Goal: Information Seeking & Learning: Learn about a topic

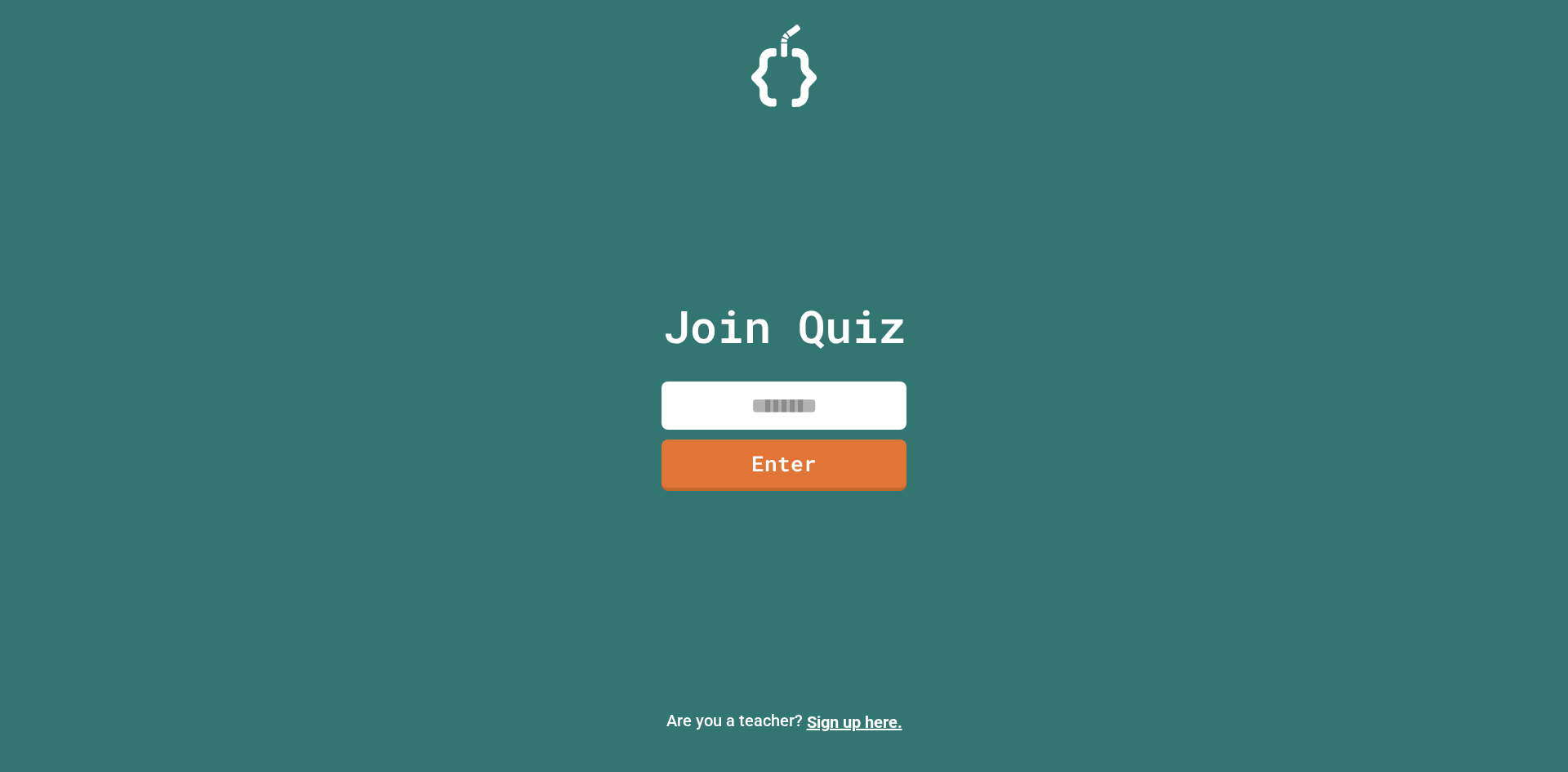
click at [794, 424] on input at bounding box center [784, 406] width 245 height 49
type input "********"
click at [833, 476] on link "Enter" at bounding box center [784, 463] width 242 height 54
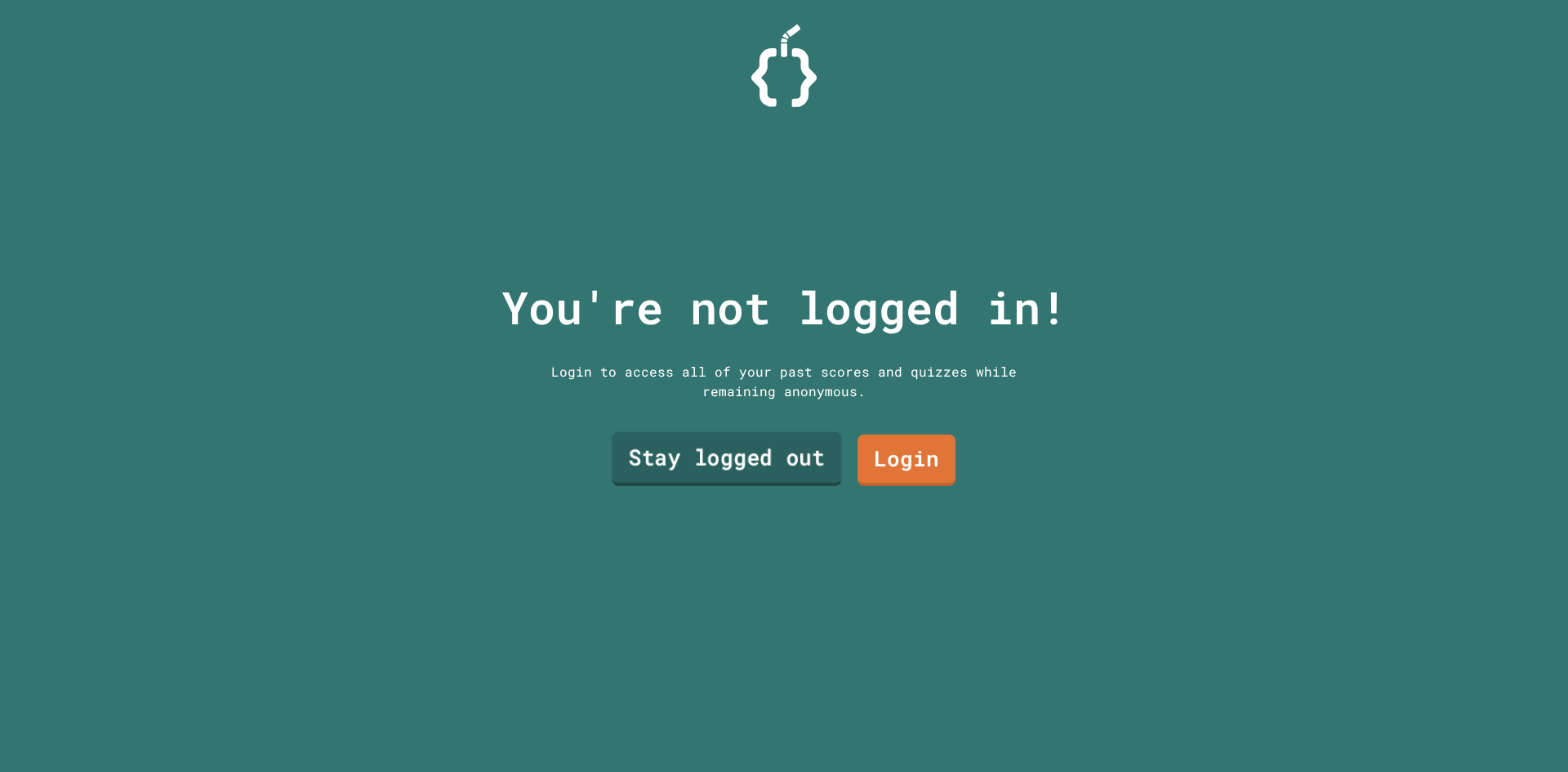
click at [767, 469] on link "Stay logged out" at bounding box center [726, 459] width 229 height 54
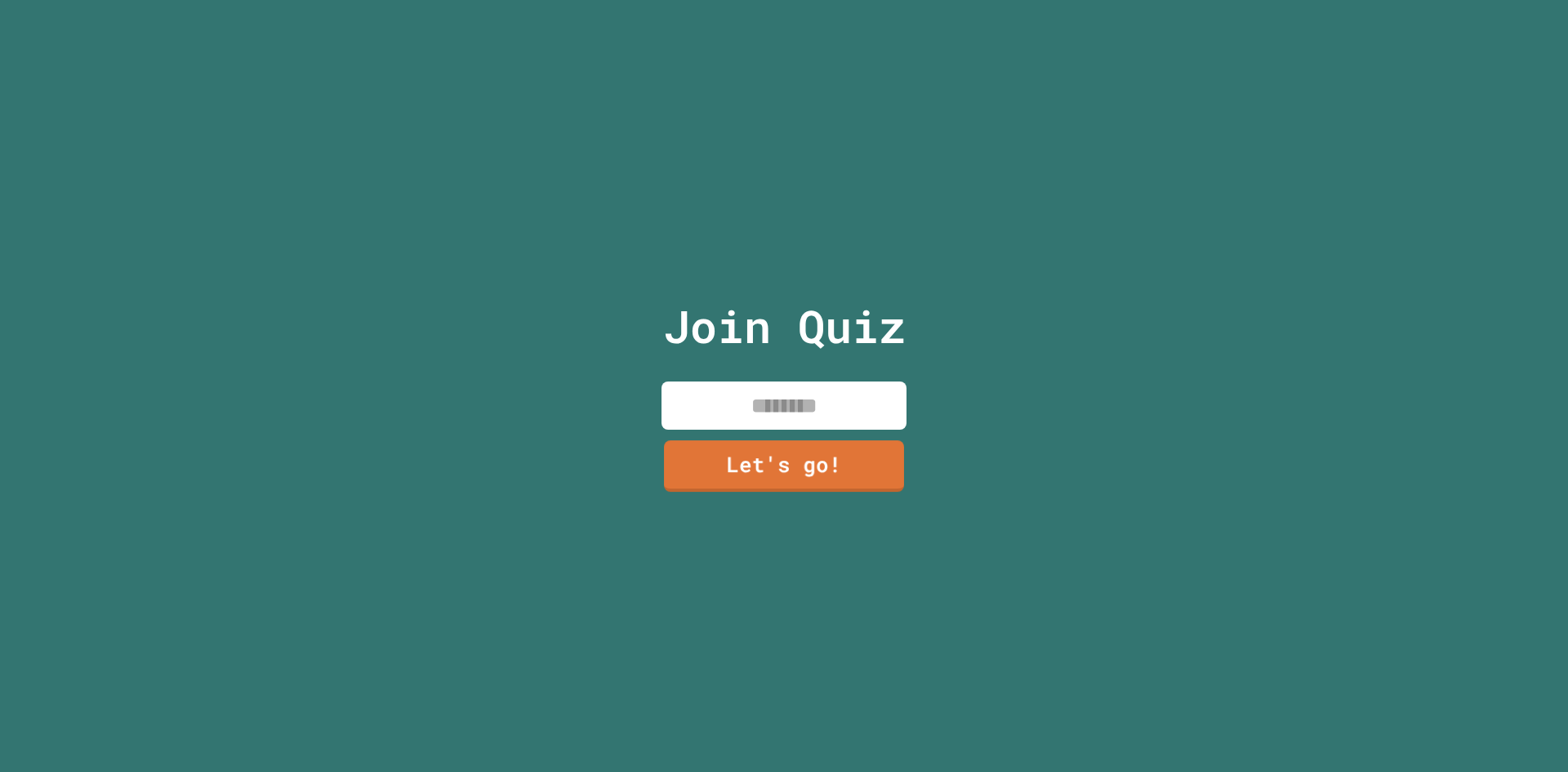
click at [757, 382] on input at bounding box center [784, 406] width 245 height 49
type input "***"
click at [835, 442] on link "Let's go!" at bounding box center [784, 462] width 220 height 54
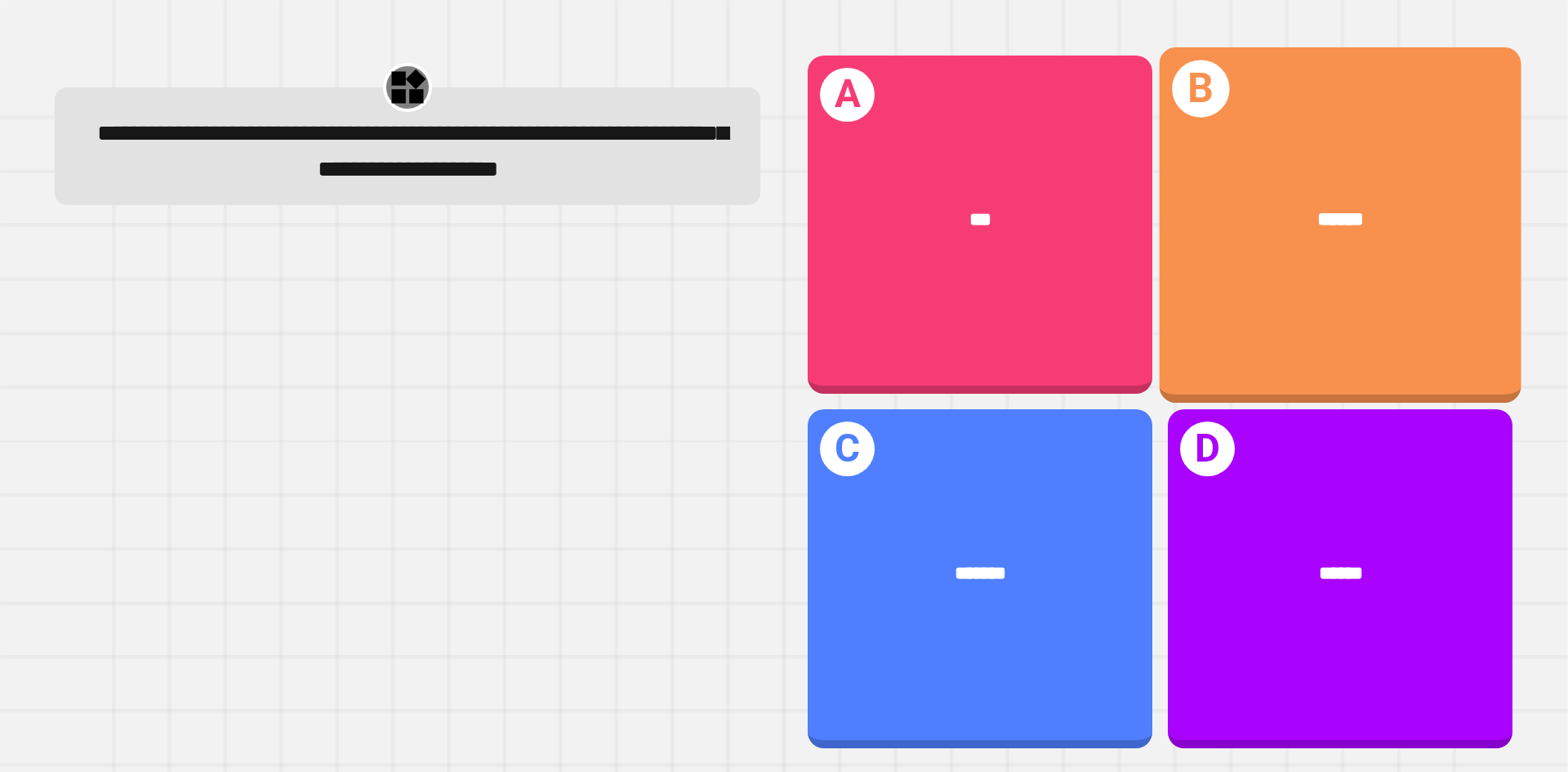
click at [1336, 314] on div "B ******" at bounding box center [1340, 224] width 362 height 355
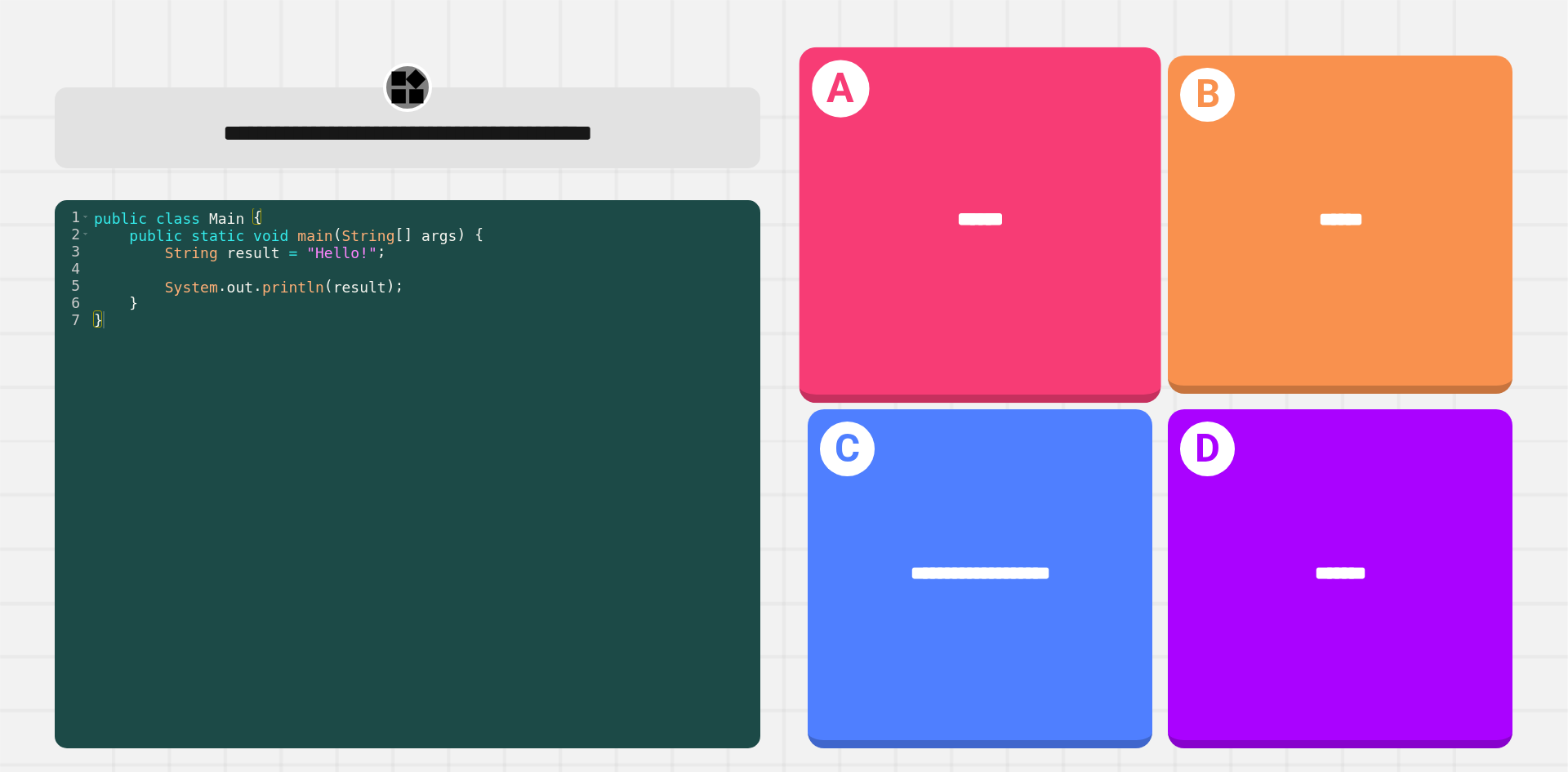
click at [1021, 287] on div "A ******" at bounding box center [980, 224] width 362 height 355
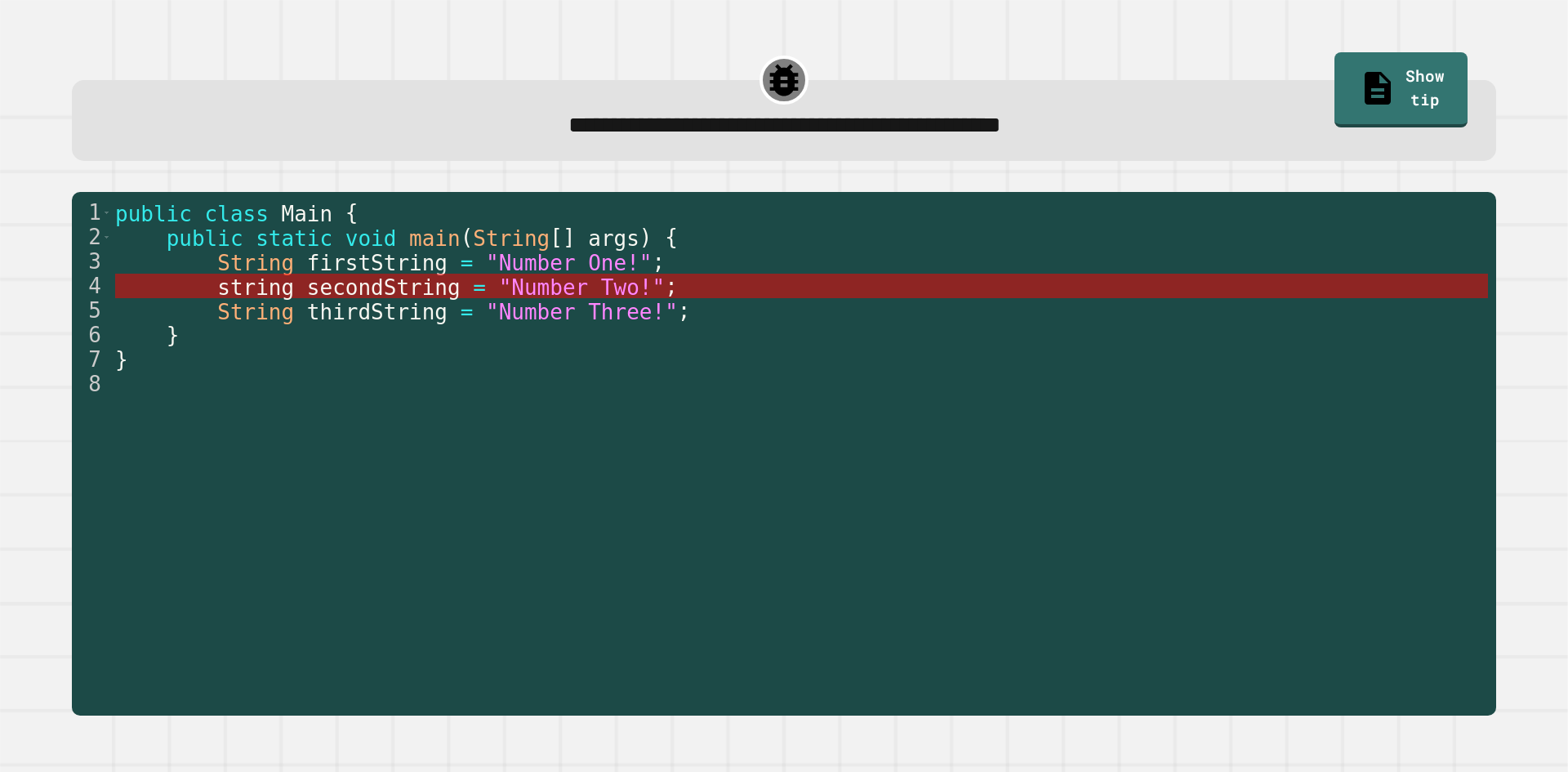
click at [606, 290] on span ""Number Two!"" at bounding box center [581, 288] width 167 height 25
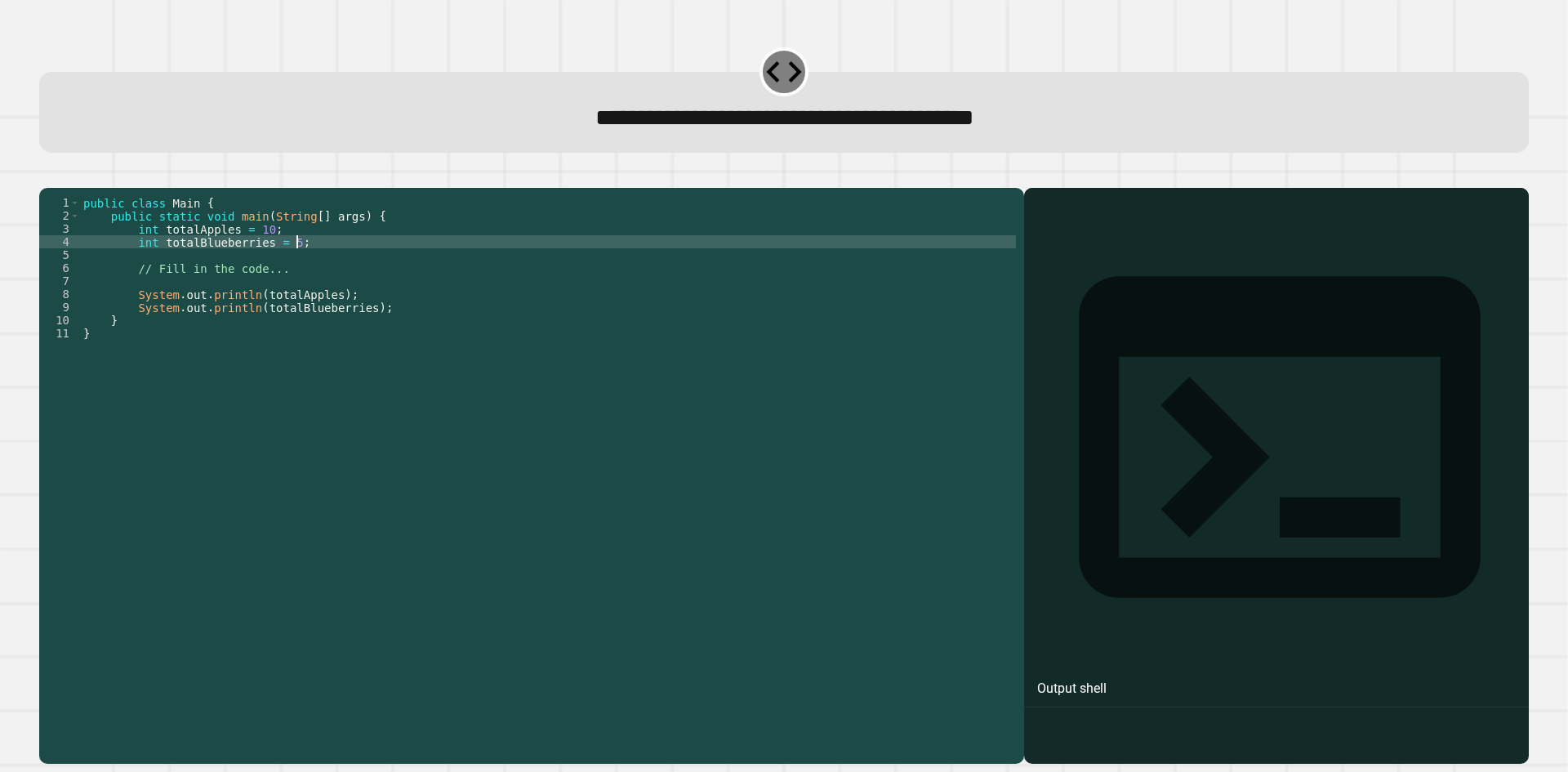
click at [299, 269] on div "public class Main { public static void main ( String [ ] args ) { int totalAppl…" at bounding box center [548, 457] width 936 height 523
click at [302, 271] on div "public class Main { public static void main ( String [ ] args ) { int totalAppl…" at bounding box center [548, 457] width 936 height 523
type textarea "**********"
click at [48, 175] on icon "button" at bounding box center [48, 175] width 0 height 0
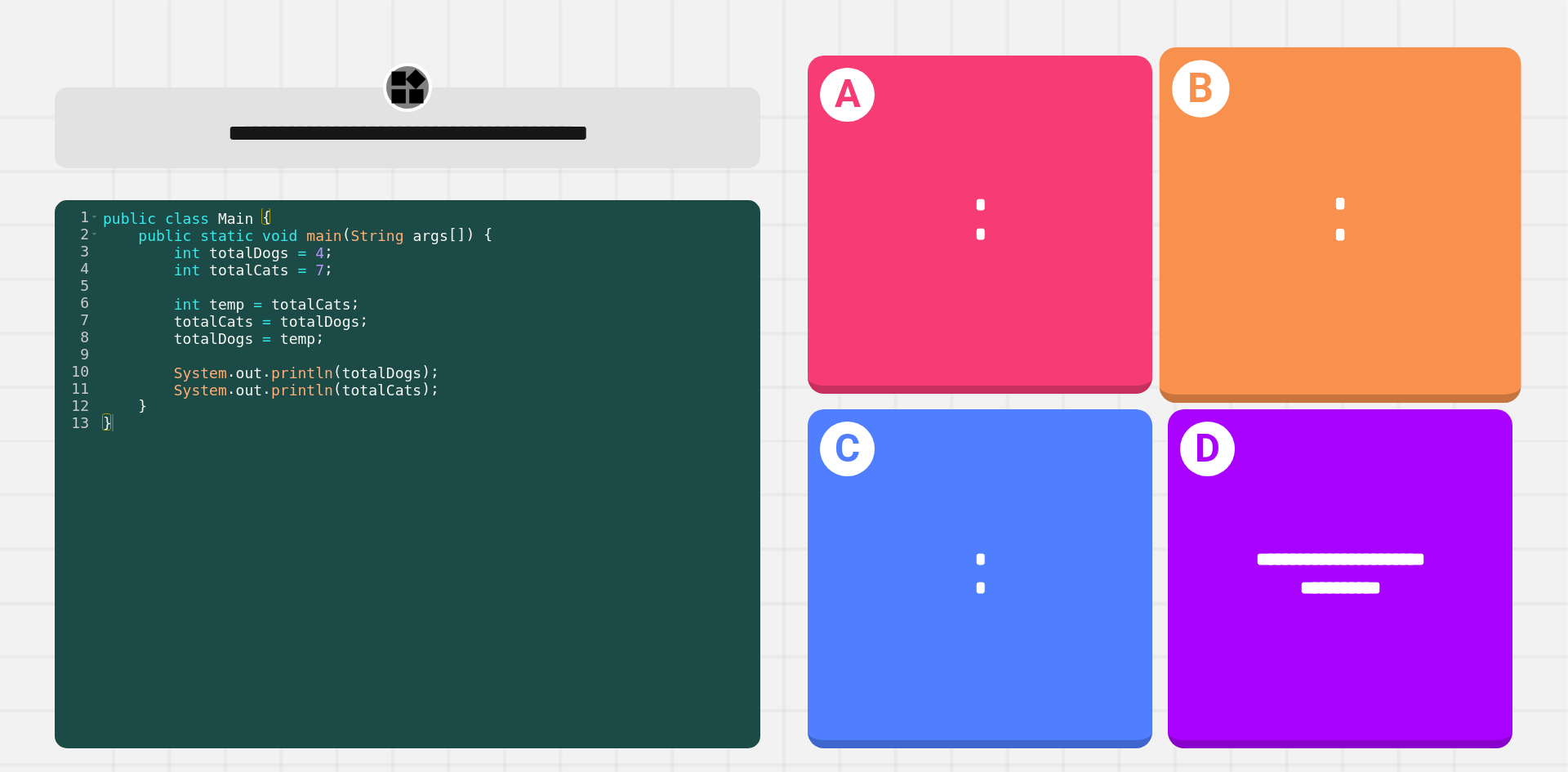
click at [1212, 267] on div "* *" at bounding box center [1340, 221] width 362 height 141
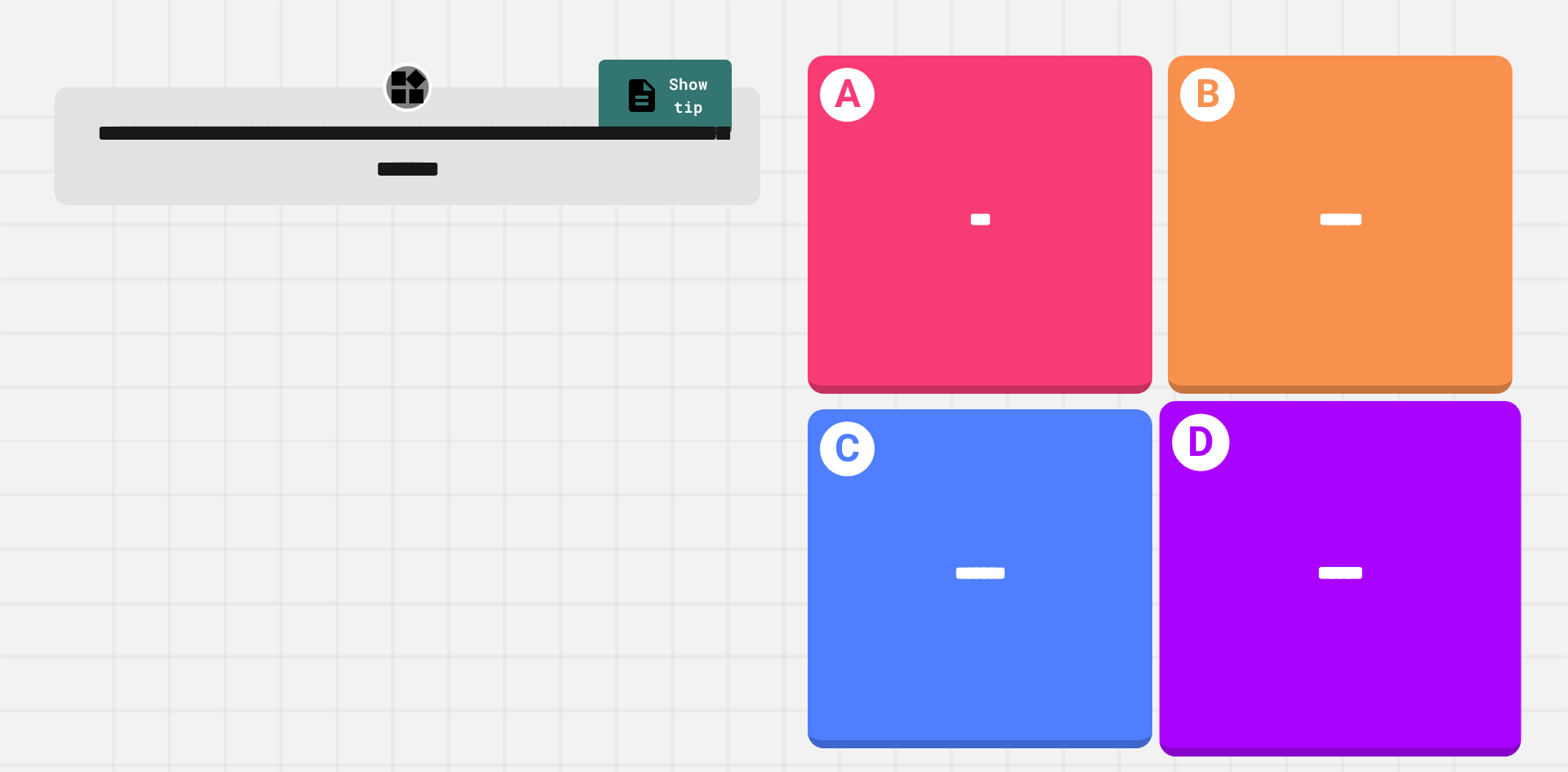
click at [1205, 453] on div "D ******" at bounding box center [1340, 579] width 362 height 355
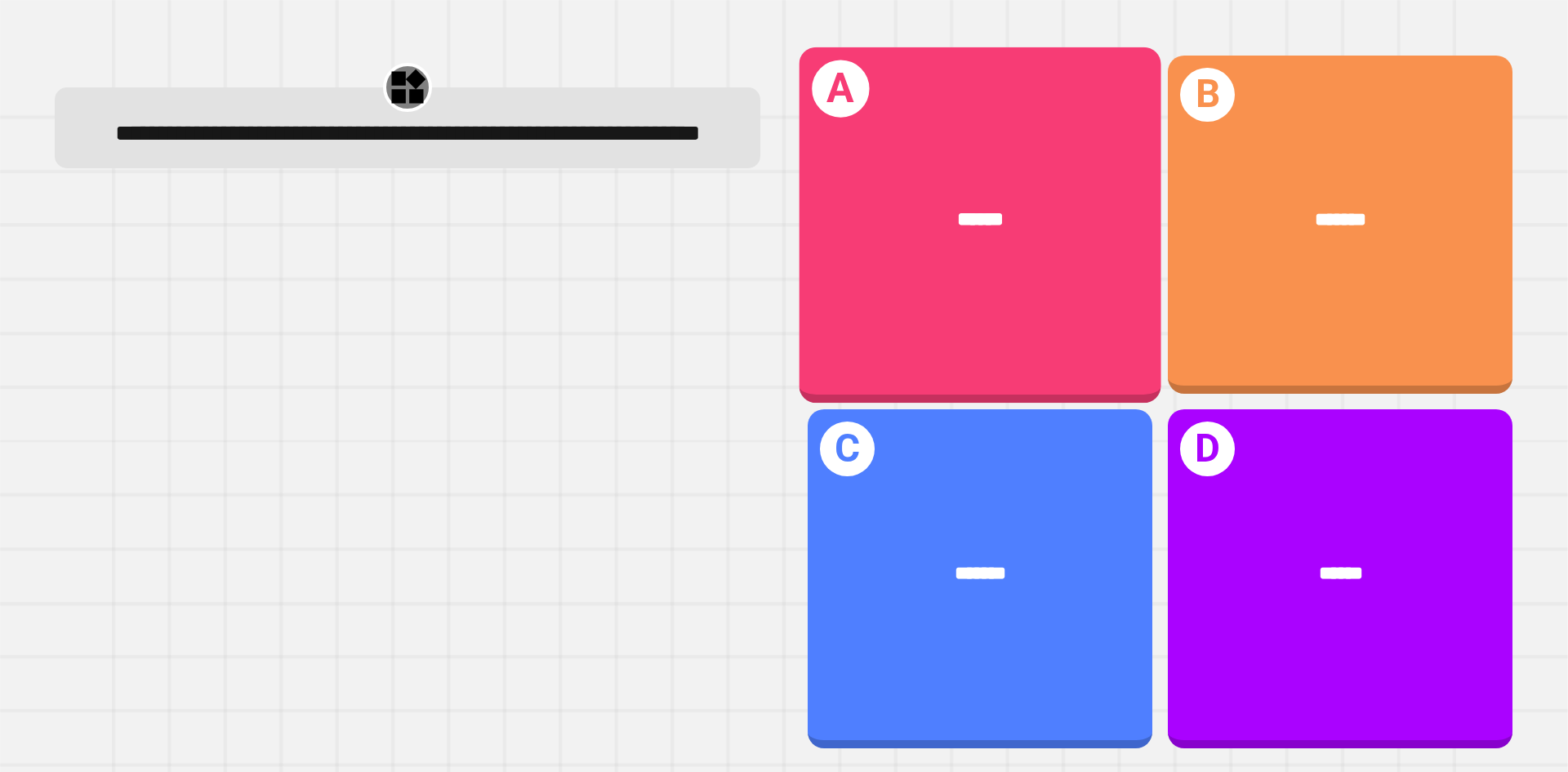
click at [1009, 233] on div "******" at bounding box center [980, 219] width 362 height 109
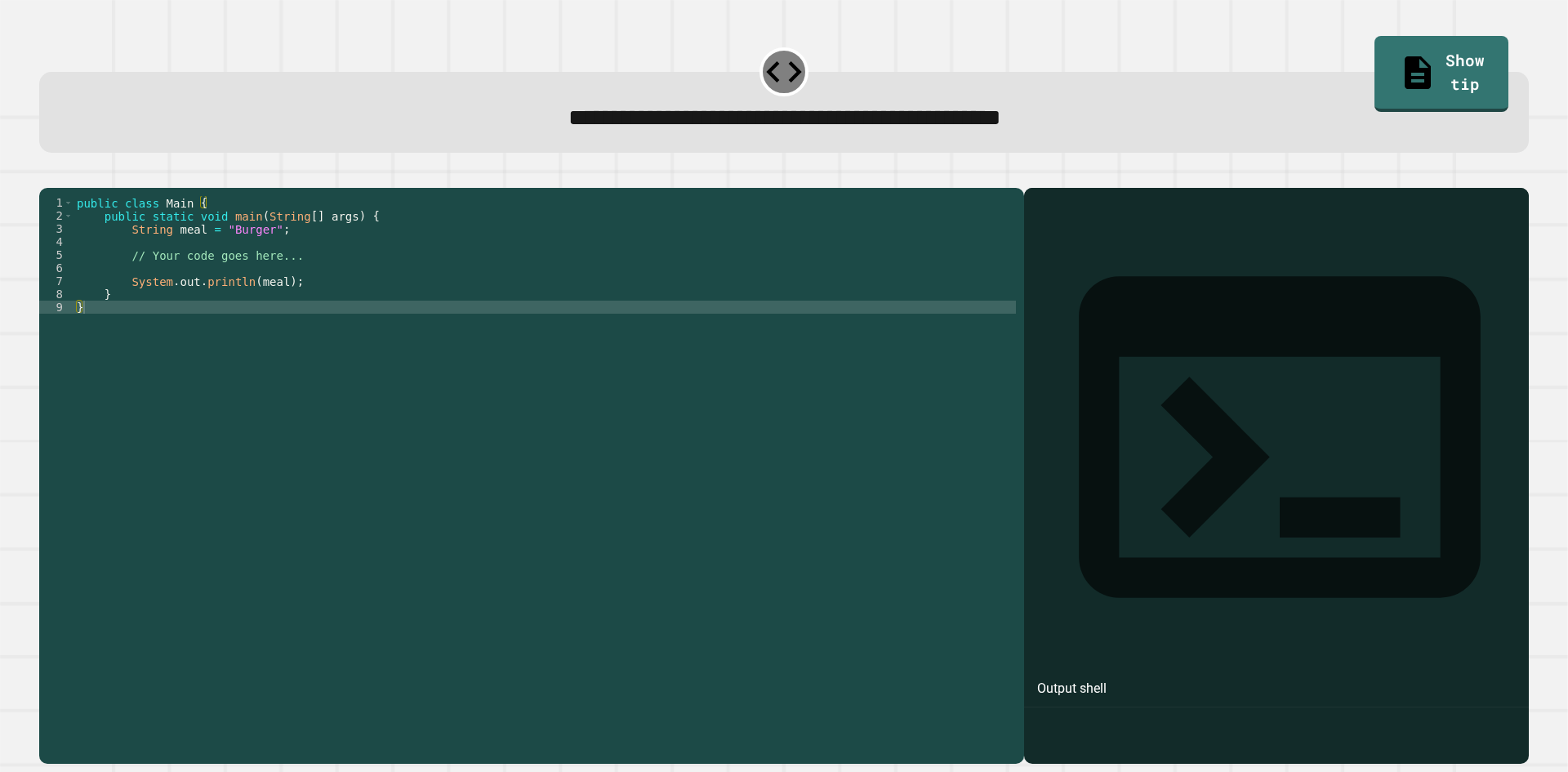
click at [258, 255] on div "public class Main { public static void main ( String [ ] args ) { String meal =…" at bounding box center [544, 457] width 942 height 523
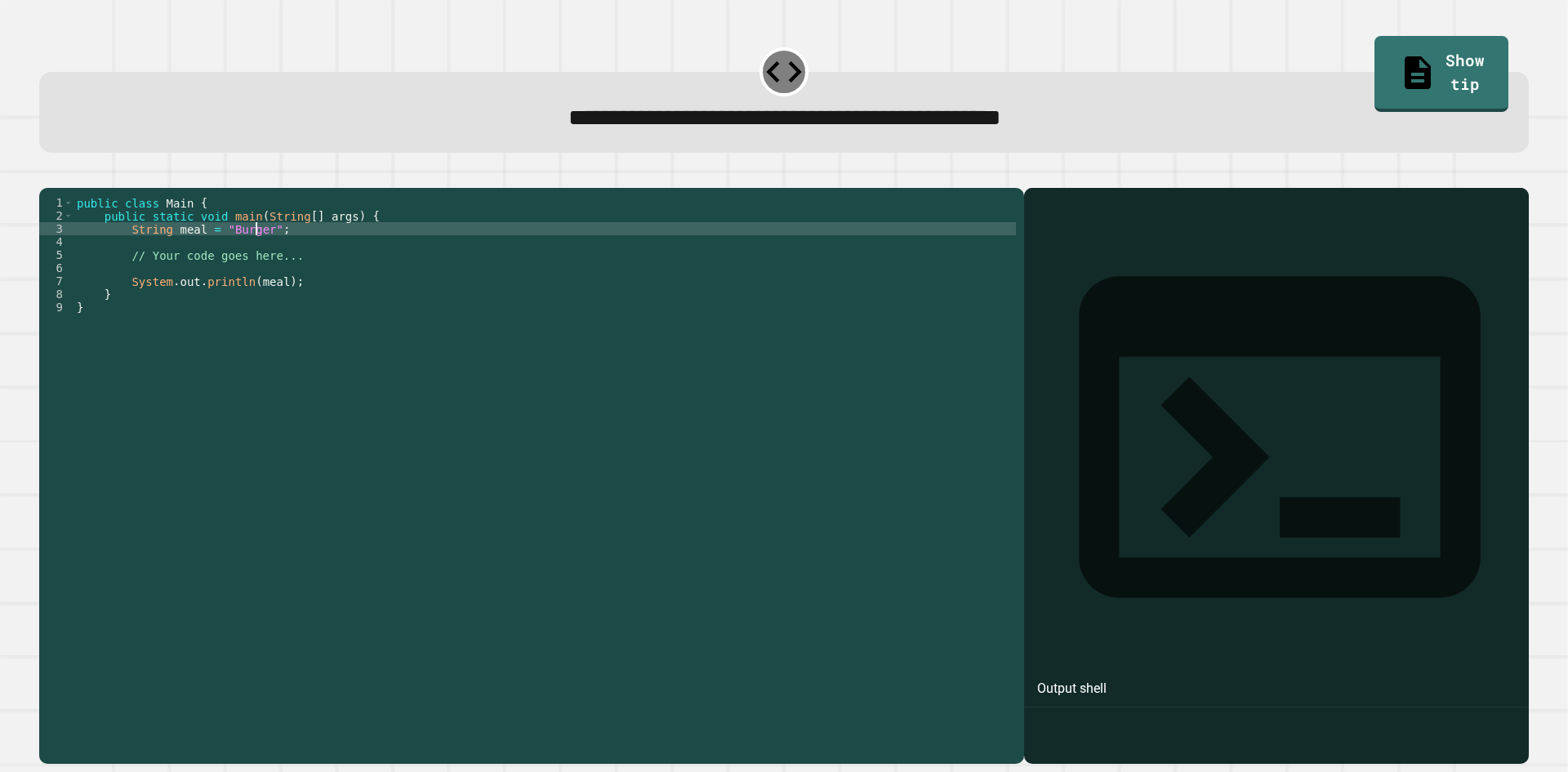
click at [258, 255] on div "public class Main { public static void main ( String [ ] args ) { String meal =…" at bounding box center [544, 457] width 942 height 523
type textarea "**********"
click at [48, 175] on button "button" at bounding box center [48, 175] width 0 height 0
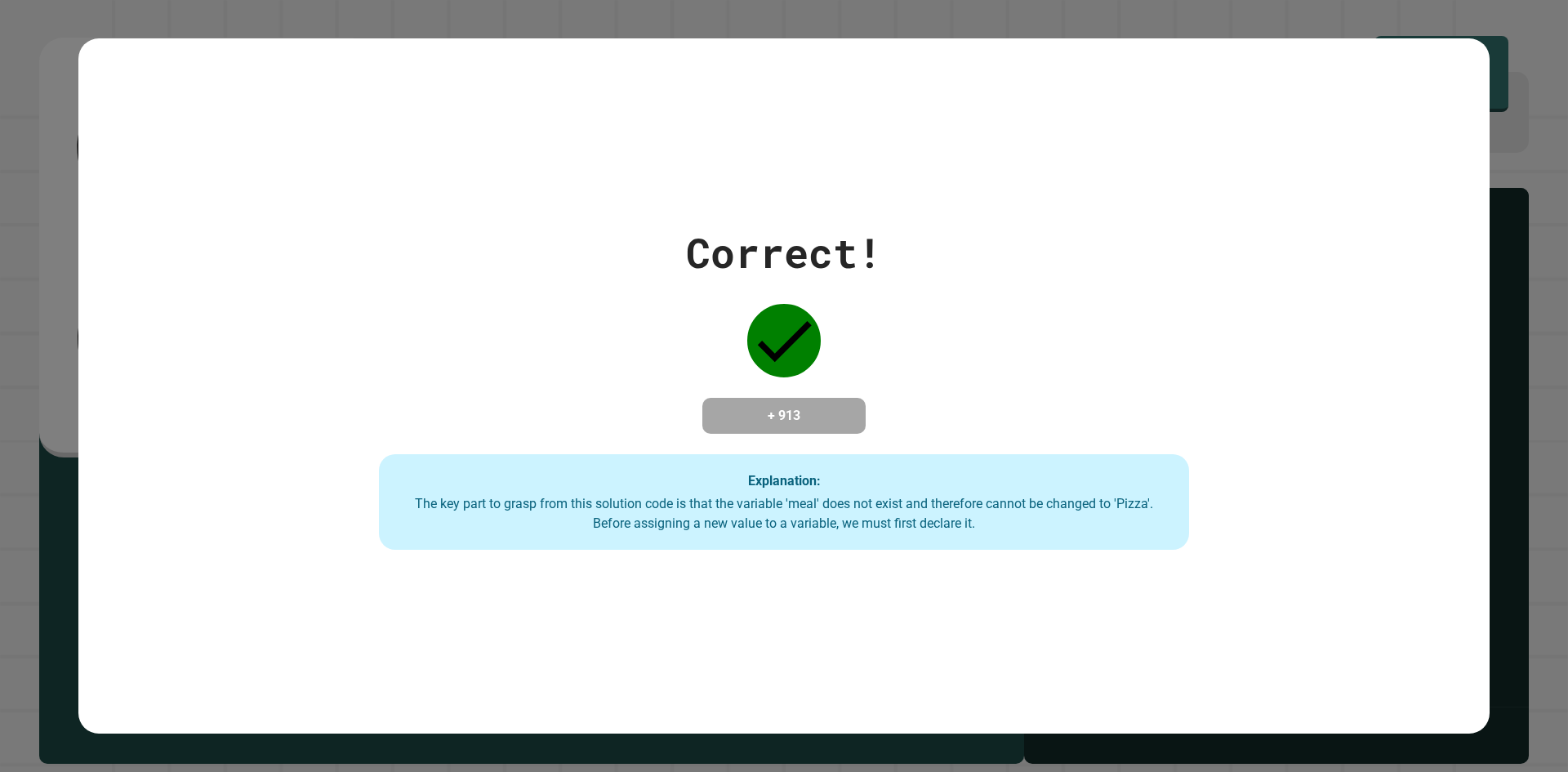
drag, startPoint x: 678, startPoint y: 238, endPoint x: 578, endPoint y: 192, distance: 110.1
drag, startPoint x: 578, startPoint y: 192, endPoint x: 1065, endPoint y: 147, distance: 489.1
drag, startPoint x: 1065, startPoint y: 147, endPoint x: 394, endPoint y: 264, distance: 681.1
drag, startPoint x: 394, startPoint y: 264, endPoint x: 967, endPoint y: 219, distance: 574.8
drag, startPoint x: 967, startPoint y: 219, endPoint x: 490, endPoint y: 271, distance: 479.8
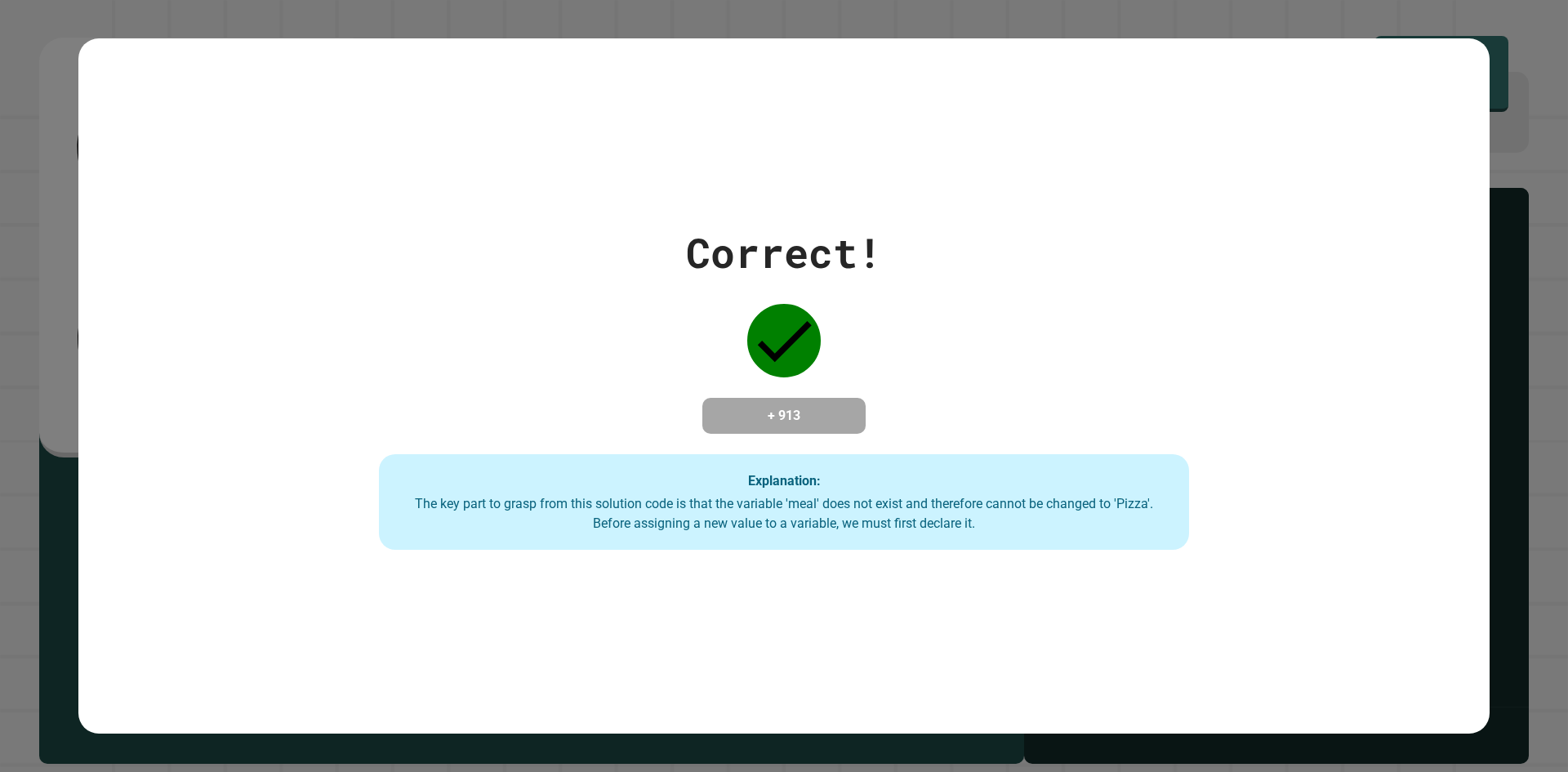
drag, startPoint x: 490, startPoint y: 271, endPoint x: 1241, endPoint y: 160, distance: 759.2
drag, startPoint x: 1241, startPoint y: 160, endPoint x: 583, endPoint y: 239, distance: 662.7
drag, startPoint x: 583, startPoint y: 239, endPoint x: 930, endPoint y: 219, distance: 347.6
drag, startPoint x: 930, startPoint y: 219, endPoint x: 737, endPoint y: 240, distance: 194.1
drag, startPoint x: 737, startPoint y: 240, endPoint x: 817, endPoint y: 193, distance: 92.8
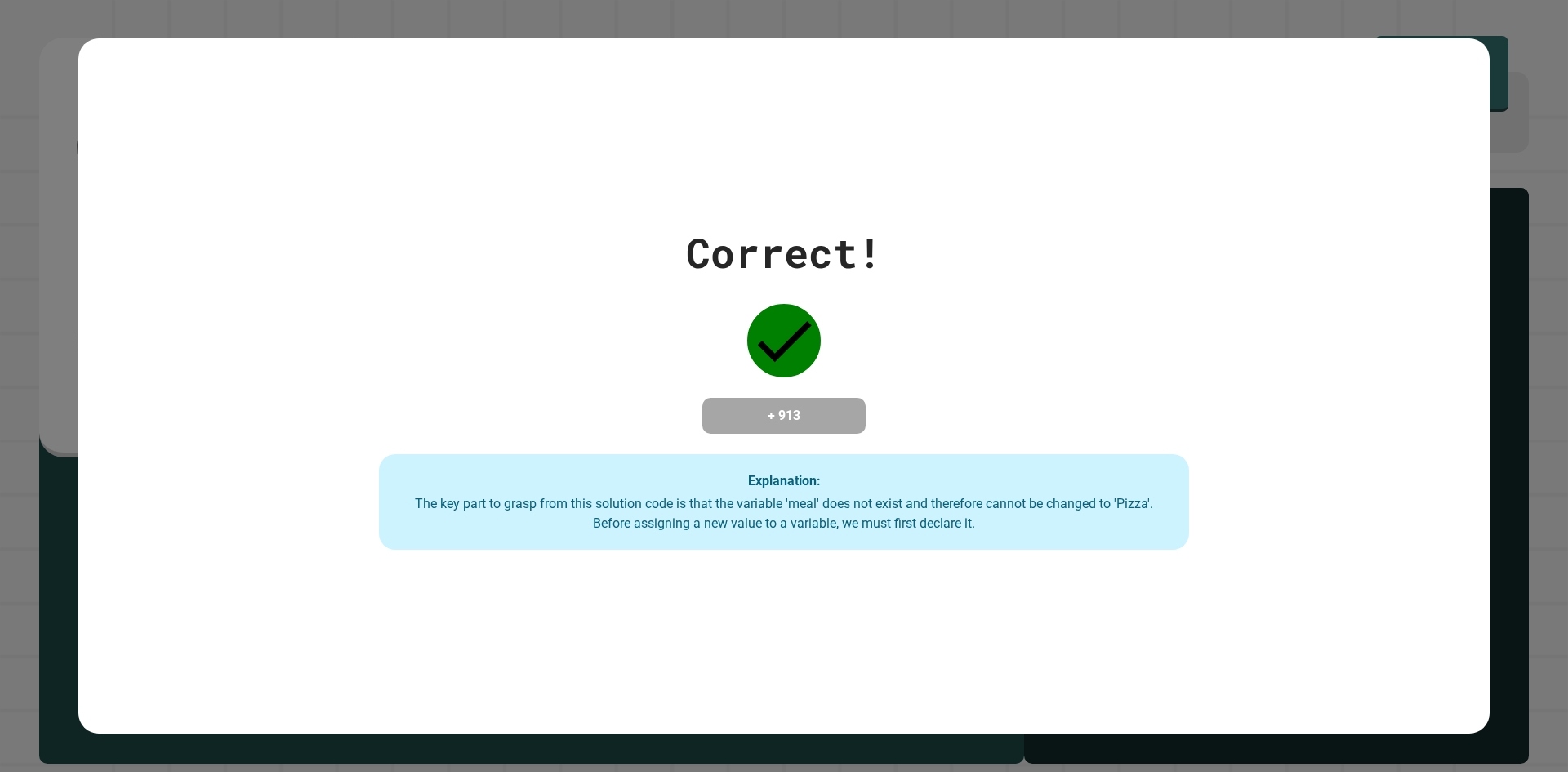
drag, startPoint x: 817, startPoint y: 193, endPoint x: 641, endPoint y: 280, distance: 196.3
drag, startPoint x: 641, startPoint y: 280, endPoint x: 862, endPoint y: 128, distance: 268.2
drag, startPoint x: 862, startPoint y: 128, endPoint x: 564, endPoint y: 313, distance: 350.8
drag, startPoint x: 564, startPoint y: 313, endPoint x: 687, endPoint y: 140, distance: 212.3
drag, startPoint x: 687, startPoint y: 140, endPoint x: 566, endPoint y: 286, distance: 189.6
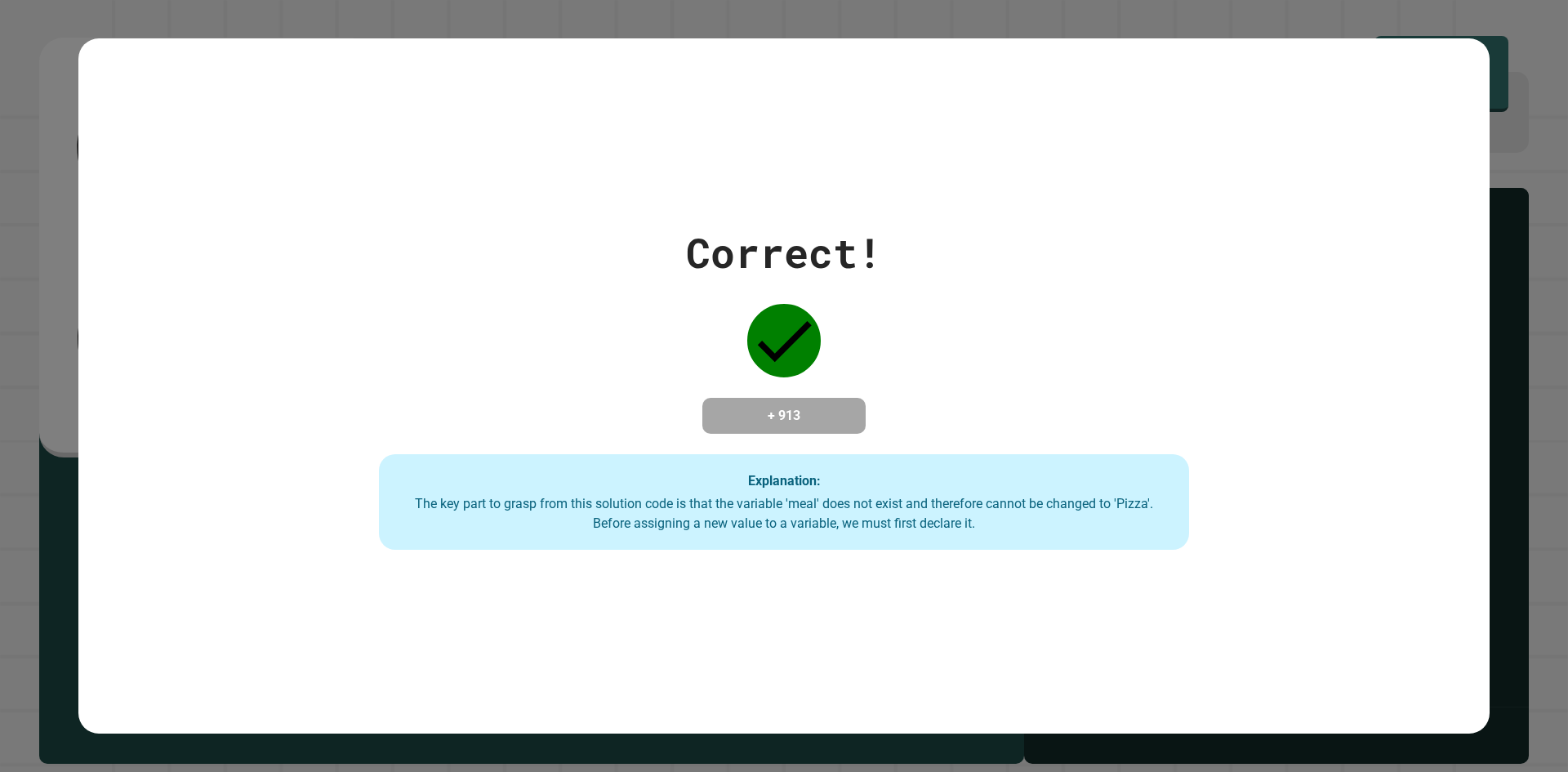
drag, startPoint x: 566, startPoint y: 286, endPoint x: 636, endPoint y: 165, distance: 139.8
drag, startPoint x: 636, startPoint y: 165, endPoint x: 567, endPoint y: 322, distance: 171.5
drag, startPoint x: 567, startPoint y: 322, endPoint x: 564, endPoint y: 190, distance: 132.0
drag, startPoint x: 1451, startPoint y: 276, endPoint x: 875, endPoint y: 253, distance: 576.5
drag, startPoint x: 875, startPoint y: 253, endPoint x: 1063, endPoint y: 210, distance: 192.9
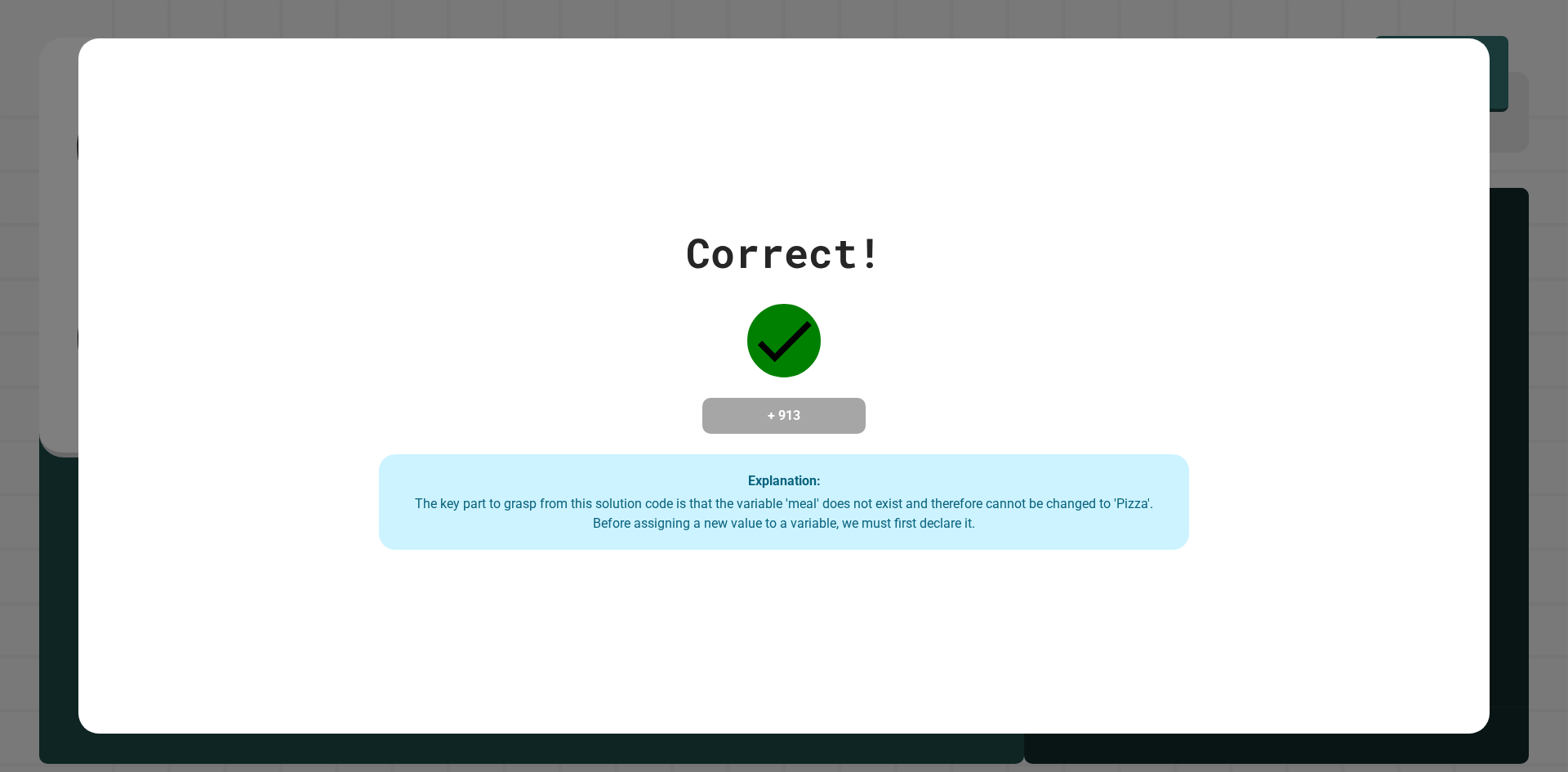
drag, startPoint x: 1063, startPoint y: 210, endPoint x: 724, endPoint y: 233, distance: 339.8
drag, startPoint x: 724, startPoint y: 233, endPoint x: 822, endPoint y: 179, distance: 111.9
drag, startPoint x: 822, startPoint y: 179, endPoint x: 545, endPoint y: 349, distance: 325.0
drag, startPoint x: 545, startPoint y: 349, endPoint x: 628, endPoint y: 236, distance: 140.2
drag, startPoint x: 628, startPoint y: 236, endPoint x: 498, endPoint y: 399, distance: 208.5
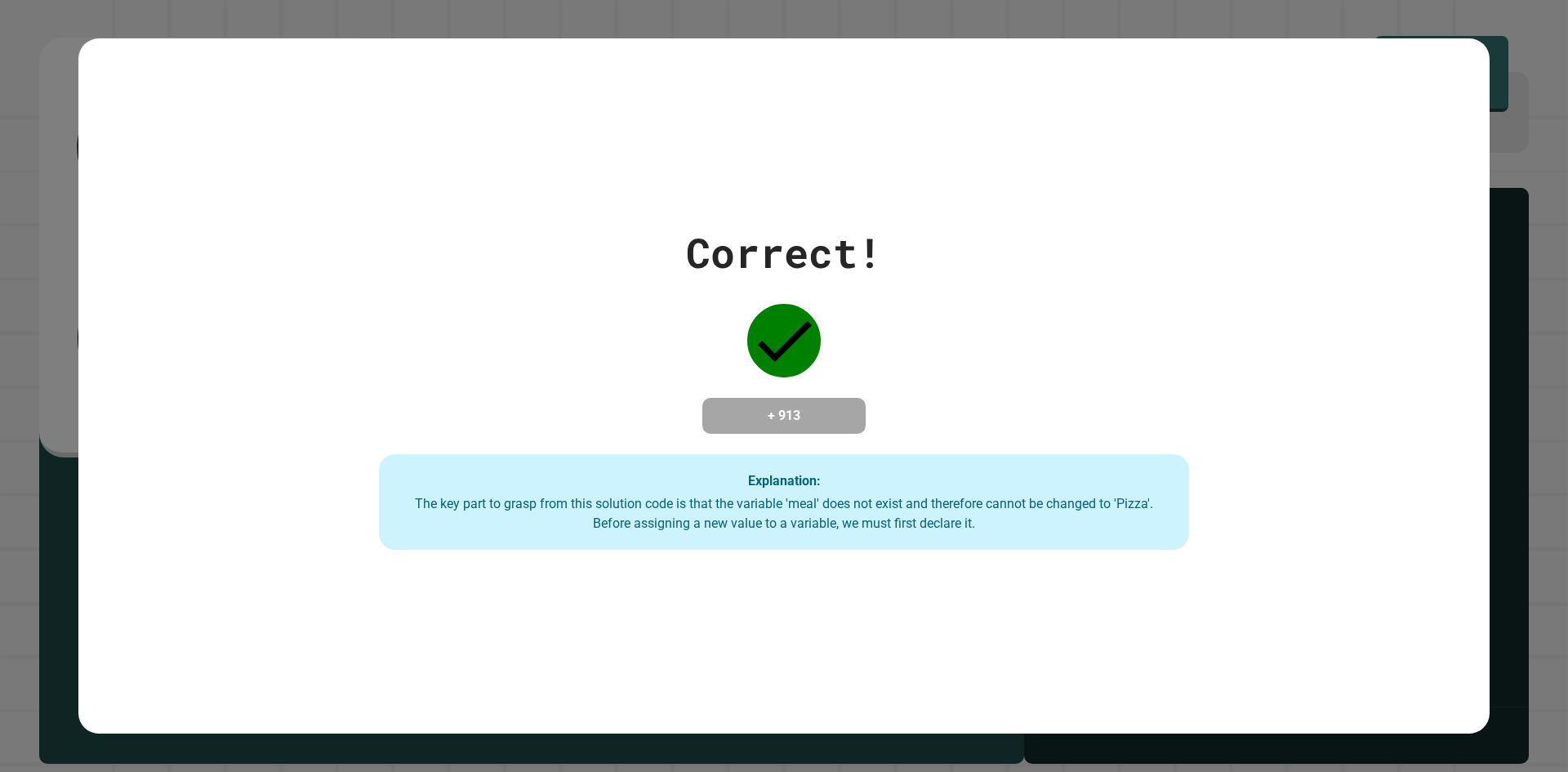
drag, startPoint x: 498, startPoint y: 399, endPoint x: 659, endPoint y: 192, distance: 262.2
drag, startPoint x: 659, startPoint y: 192, endPoint x: 567, endPoint y: 325, distance: 161.7
drag, startPoint x: 567, startPoint y: 325, endPoint x: 1464, endPoint y: 153, distance: 913.3
drag, startPoint x: 1464, startPoint y: 153, endPoint x: 754, endPoint y: 315, distance: 728.2
drag, startPoint x: 754, startPoint y: 315, endPoint x: 1014, endPoint y: 226, distance: 274.8
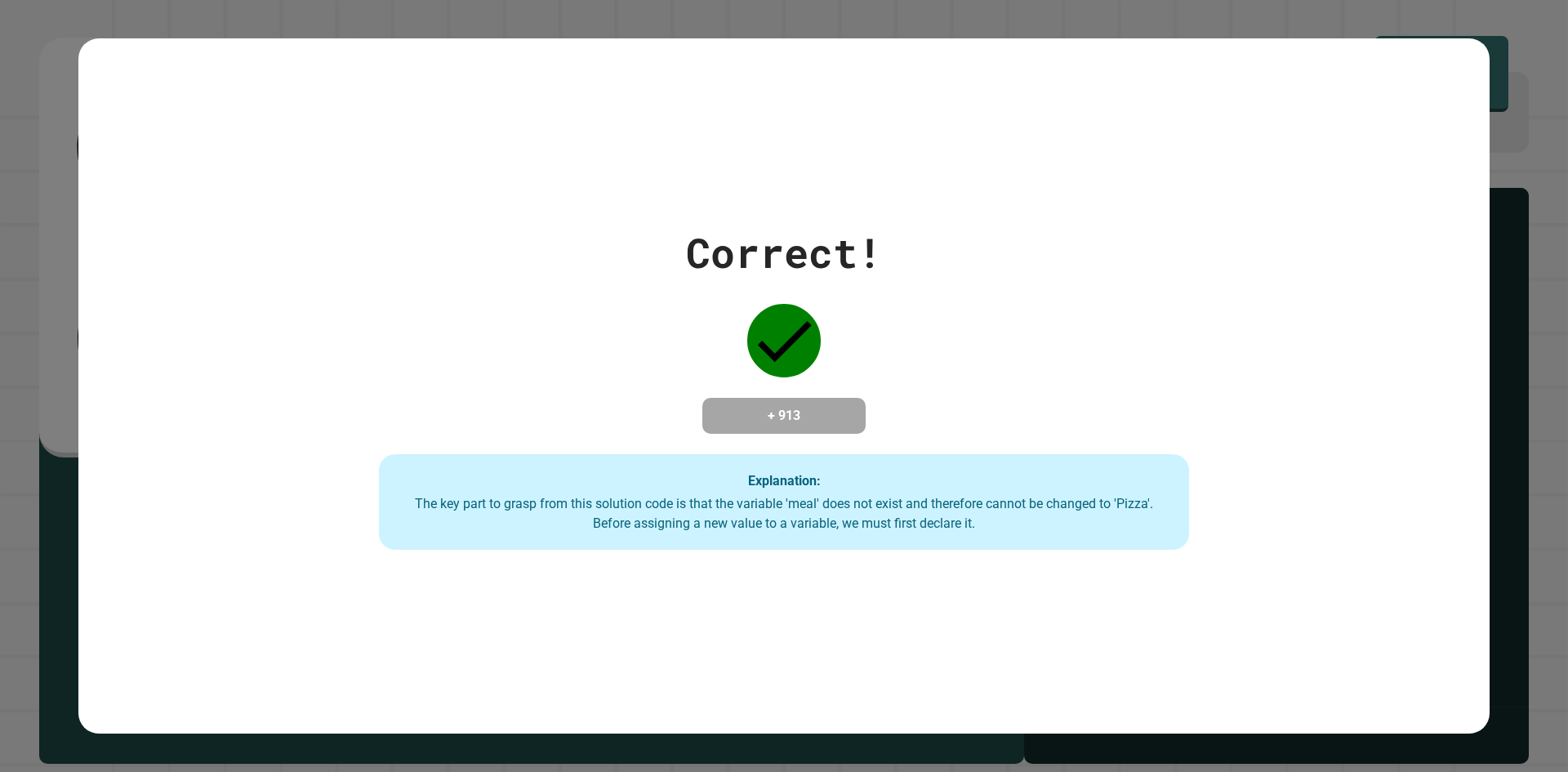
drag
click at [928, 501] on div "Explanation: The key part to grasp from this solution code is that the variable…" at bounding box center [784, 502] width 809 height 96
click at [972, 530] on div "The key part to grasp from this solution code is that the variable 'meal' does …" at bounding box center [784, 514] width 777 height 40
click at [762, 524] on div "The key part to grasp from this solution code is that the variable 'meal' does …" at bounding box center [784, 514] width 777 height 40
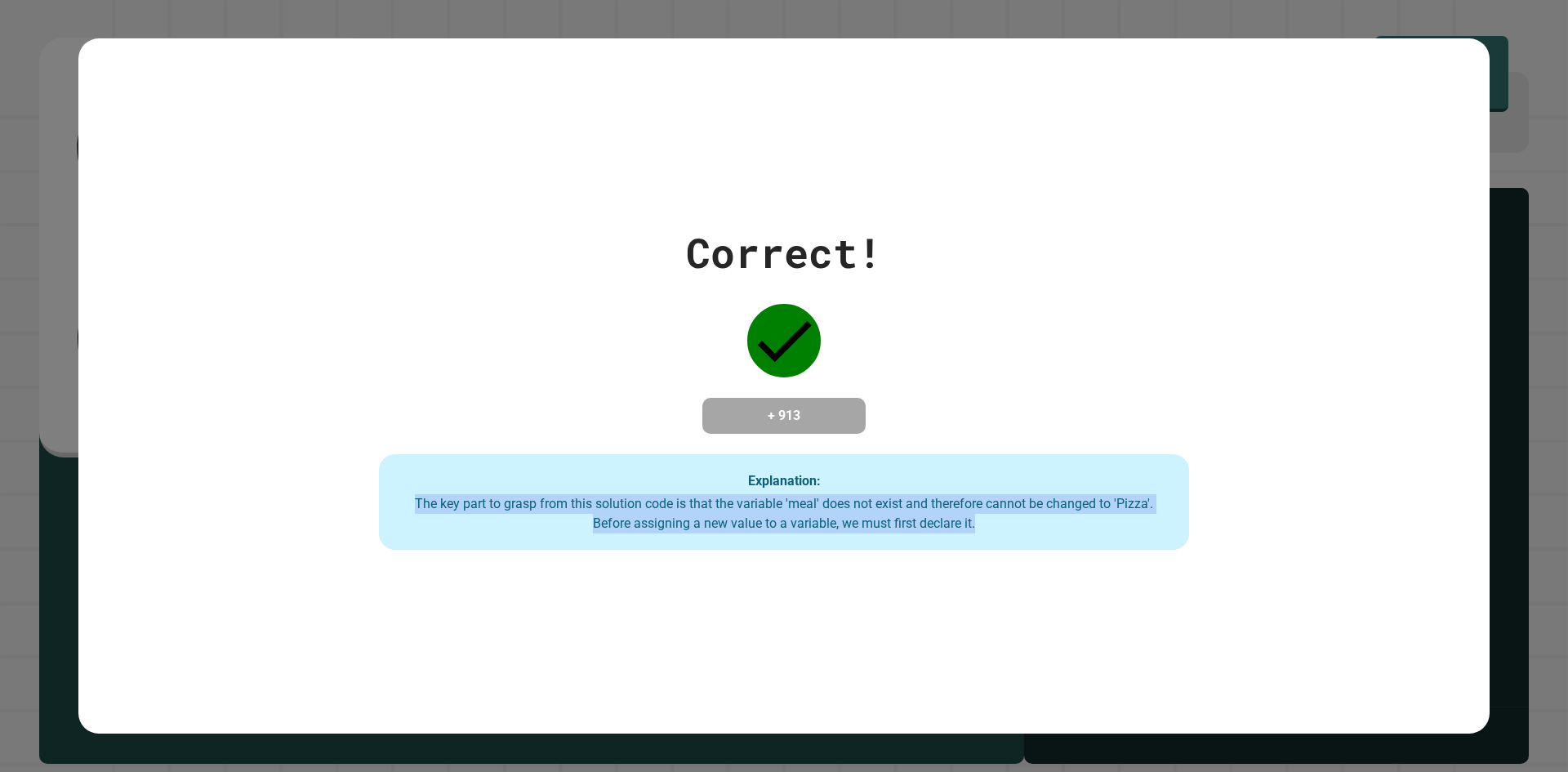
click at [382, 496] on div "Explanation: The key part to grasp from this solution code is that the variable…" at bounding box center [784, 502] width 809 height 96
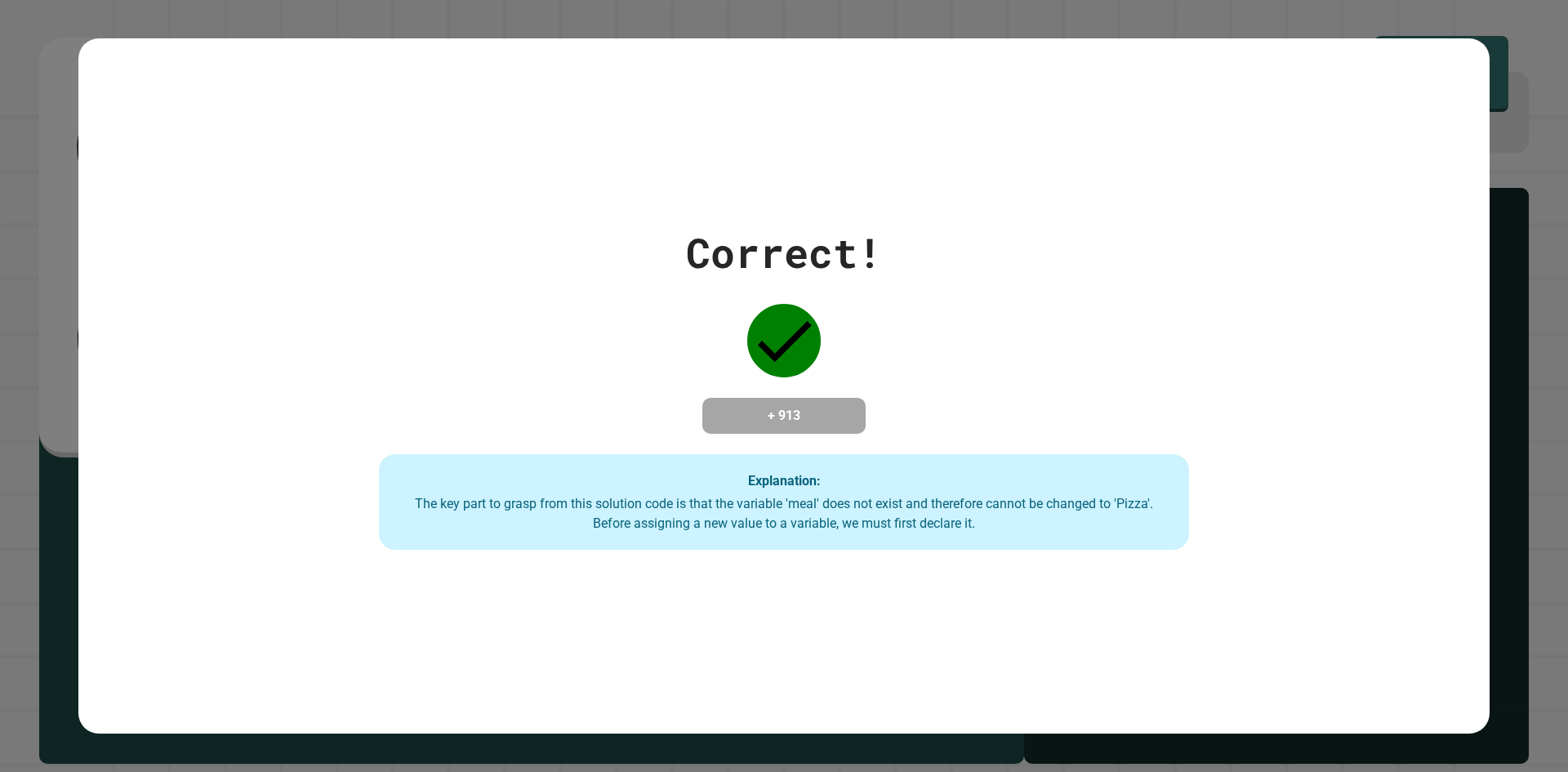
click at [1172, 439] on div "Correct! + 913 Explanation: The key part to grasp from this solution code is th…" at bounding box center [784, 386] width 1156 height 328
